Goal: Information Seeking & Learning: Understand process/instructions

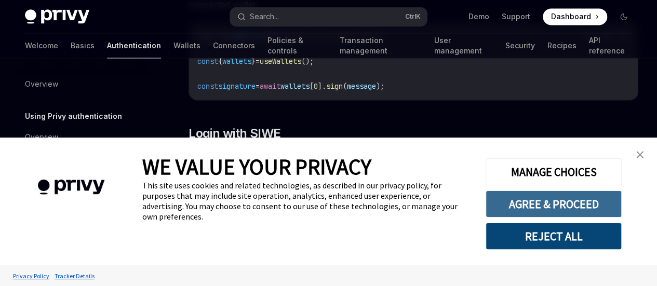
scroll to position [781, 0]
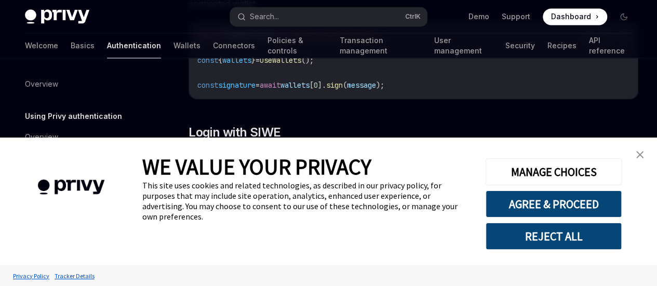
type textarea "*"
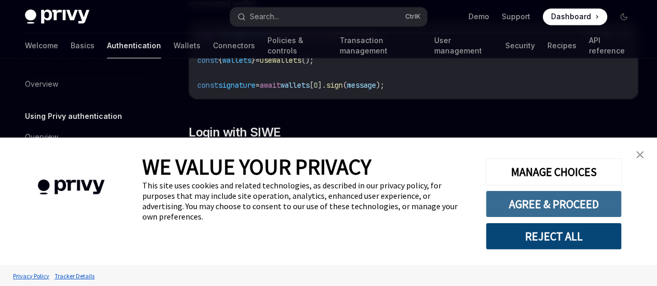
click at [509, 202] on button "AGREE & PROCEED" at bounding box center [553, 203] width 136 height 27
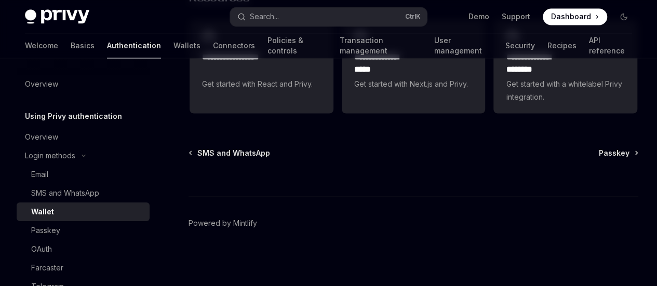
scroll to position [2967, 0]
